Goal: Transaction & Acquisition: Purchase product/service

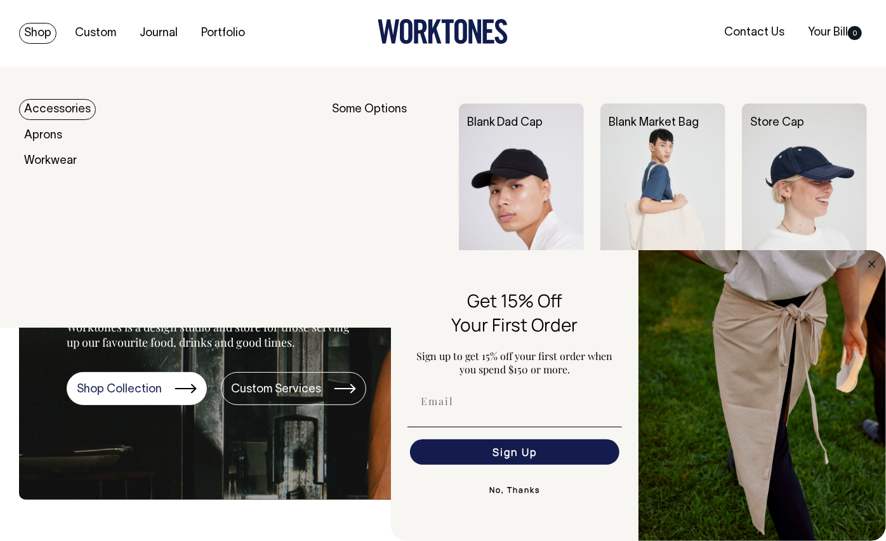
click at [48, 35] on link "Shop" at bounding box center [37, 33] width 37 height 21
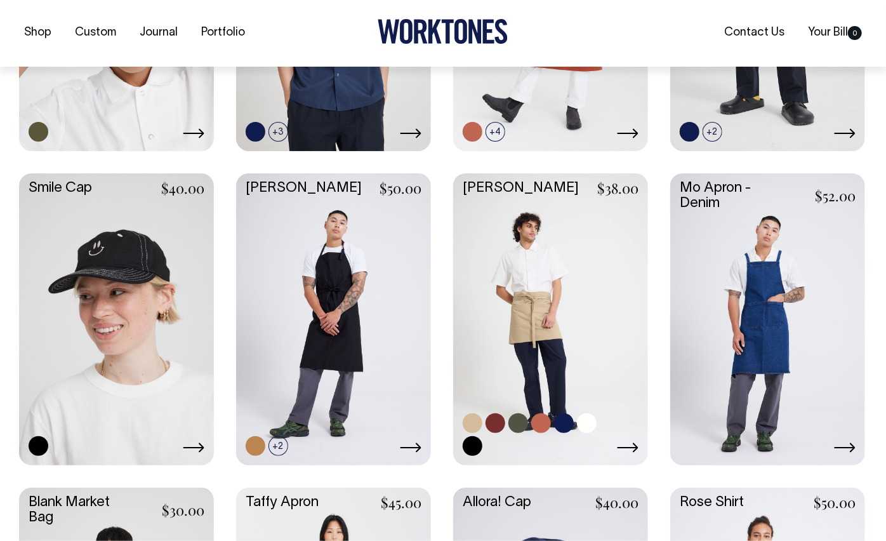
scroll to position [1386, 0]
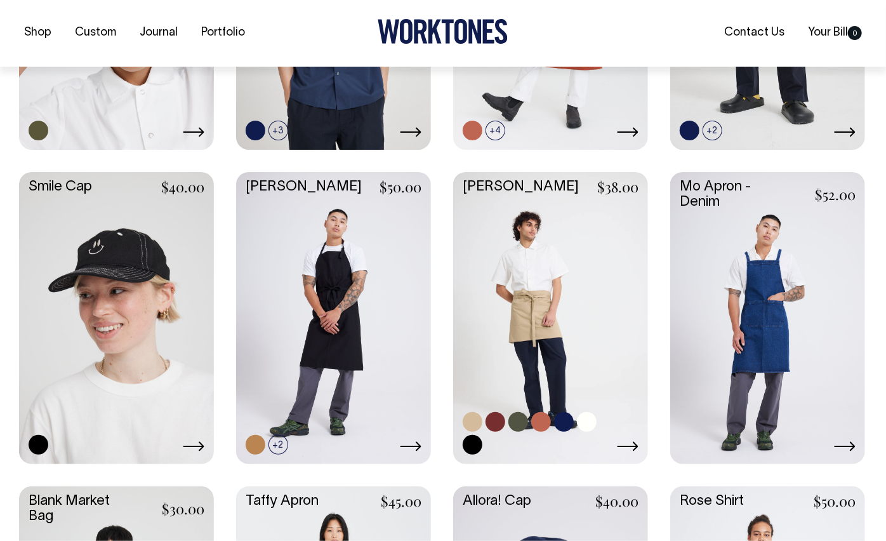
click at [554, 258] on link at bounding box center [550, 317] width 195 height 290
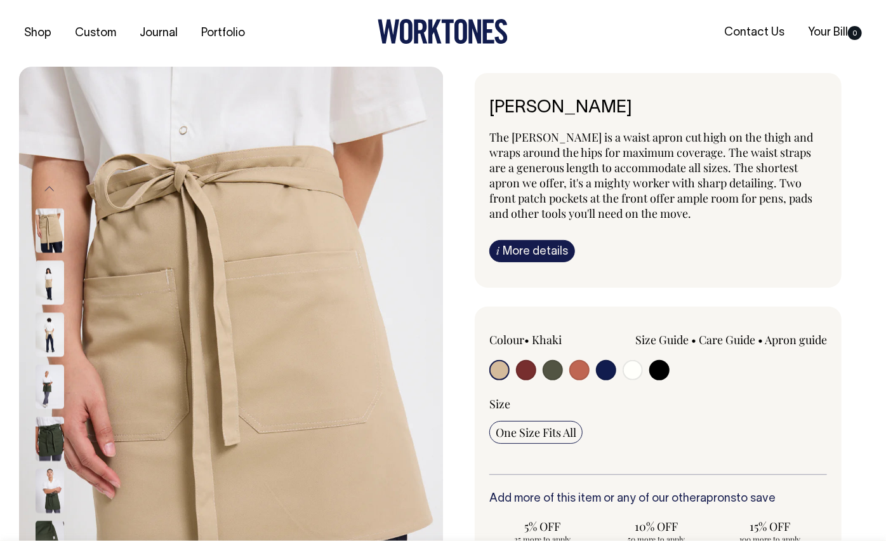
click at [521, 371] on input "radio" at bounding box center [526, 370] width 20 height 20
radio input "true"
select select "Burgundy"
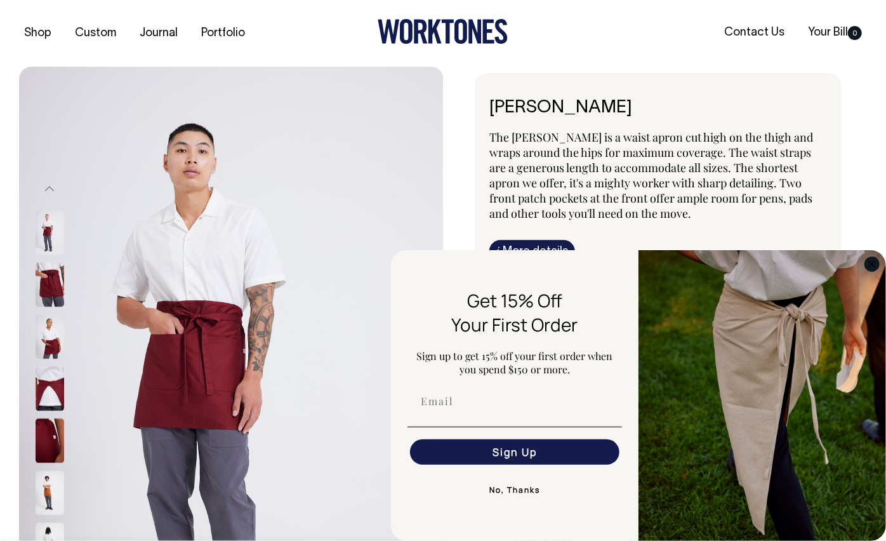
click at [872, 259] on circle "Close dialog" at bounding box center [872, 263] width 15 height 15
